Goal: Transaction & Acquisition: Purchase product/service

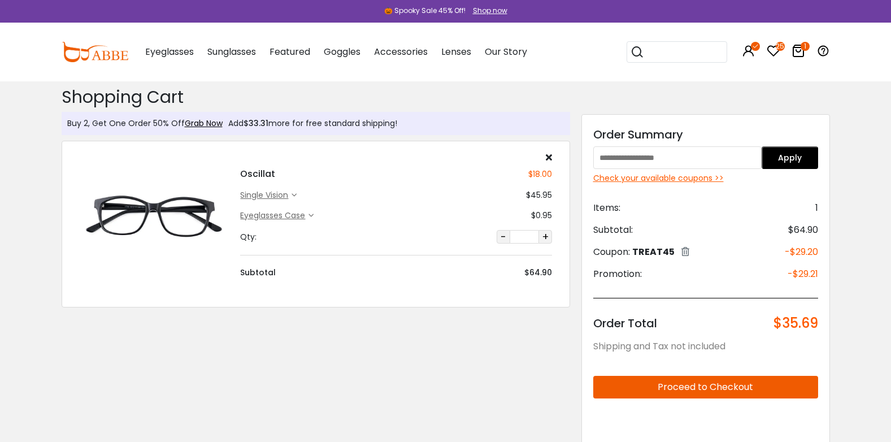
scroll to position [1119, 0]
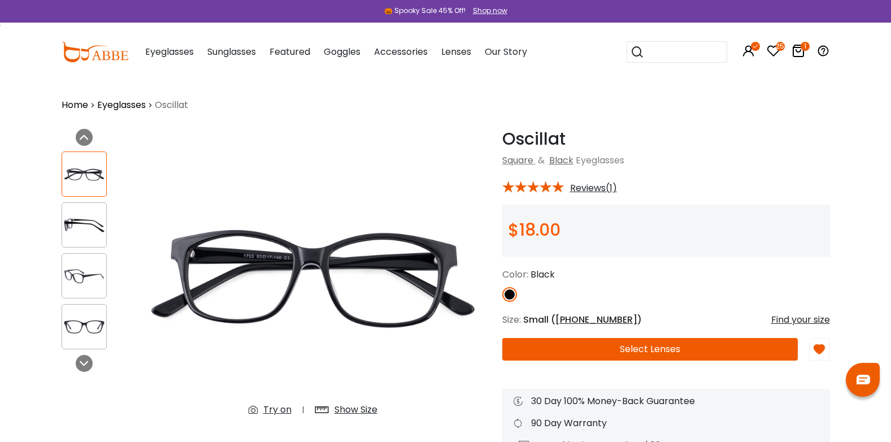
scroll to position [1, 0]
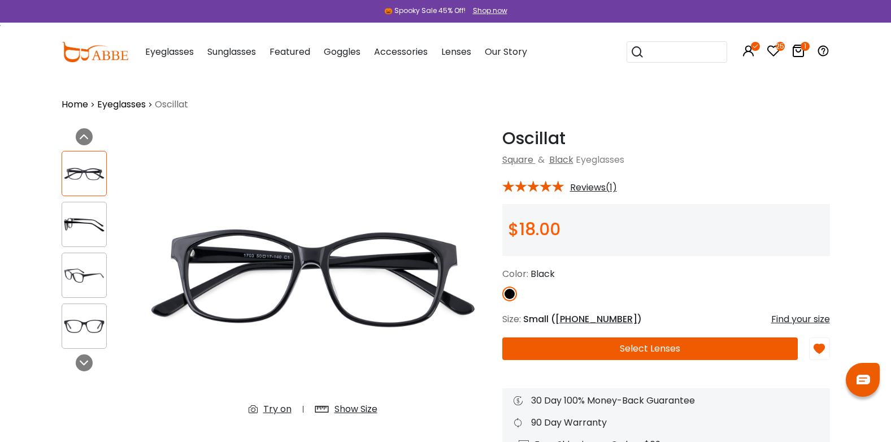
click at [87, 218] on img at bounding box center [84, 225] width 44 height 22
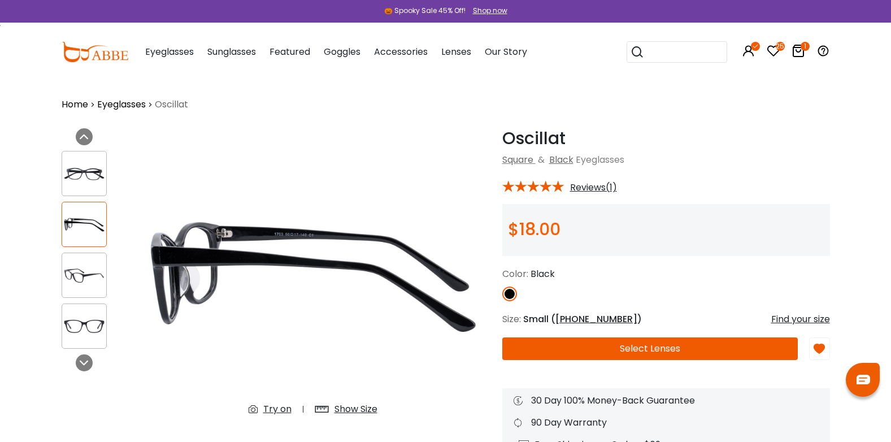
click at [82, 168] on img at bounding box center [84, 174] width 44 height 22
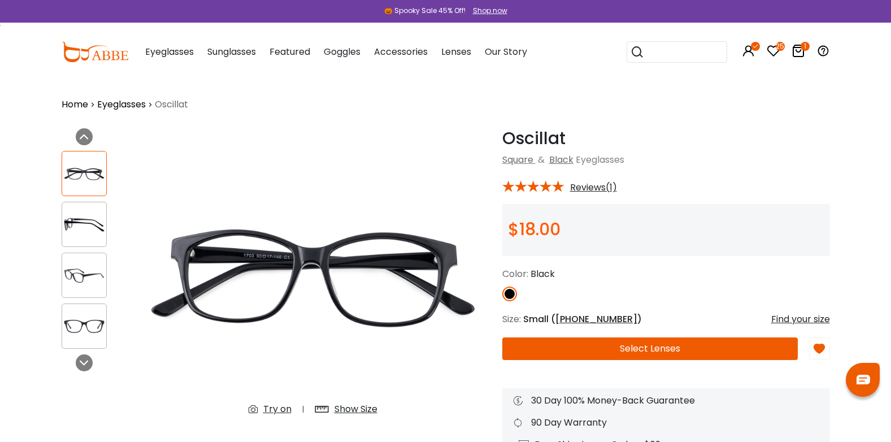
click at [274, 409] on div "Try on" at bounding box center [277, 409] width 28 height 14
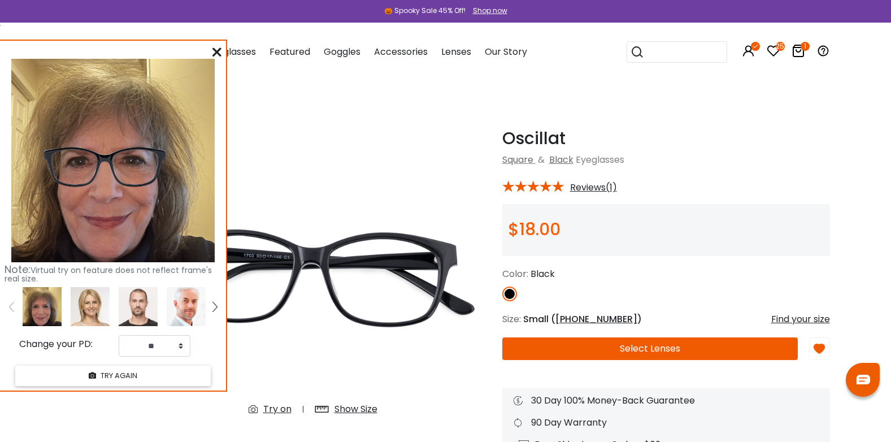
click at [217, 49] on icon at bounding box center [216, 51] width 9 height 9
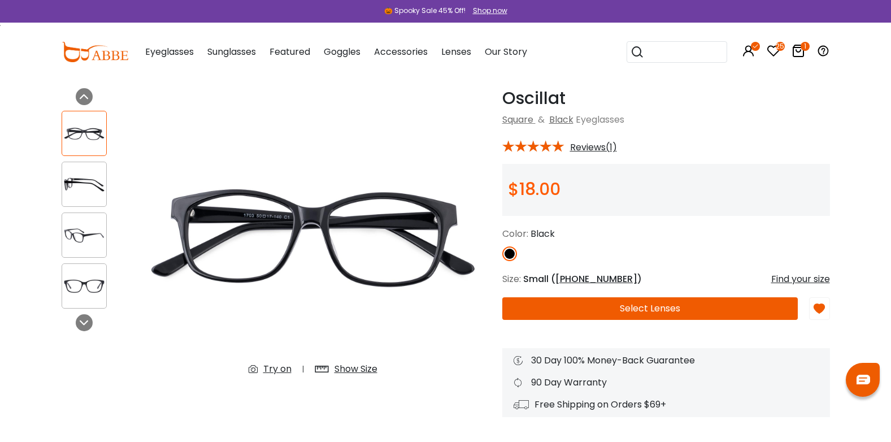
scroll to position [29, 0]
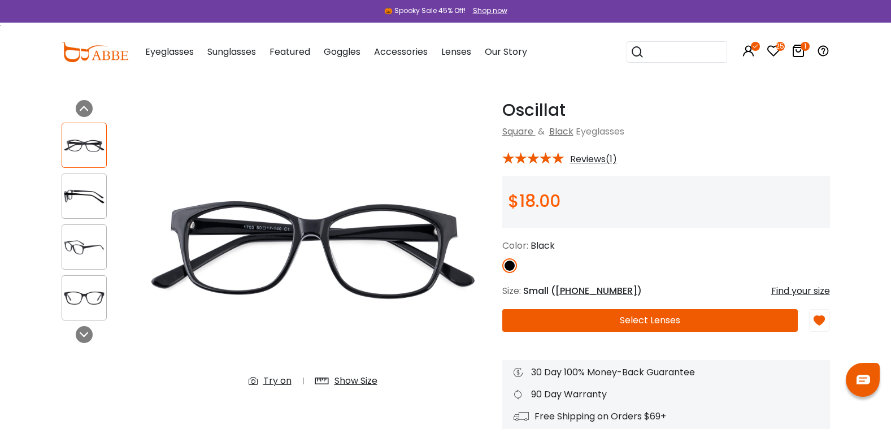
click at [798, 50] on icon at bounding box center [799, 51] width 14 height 14
click at [271, 380] on div "Try on" at bounding box center [277, 381] width 28 height 14
